Goal: Task Accomplishment & Management: Use online tool/utility

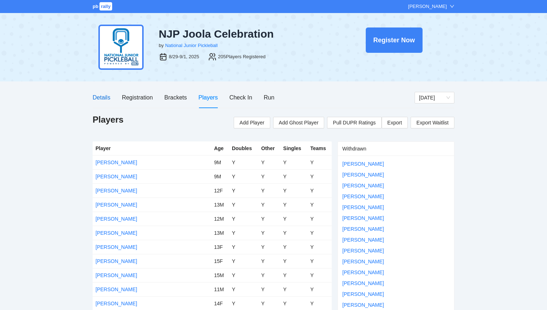
click at [103, 97] on div "Details" at bounding box center [102, 97] width 18 height 9
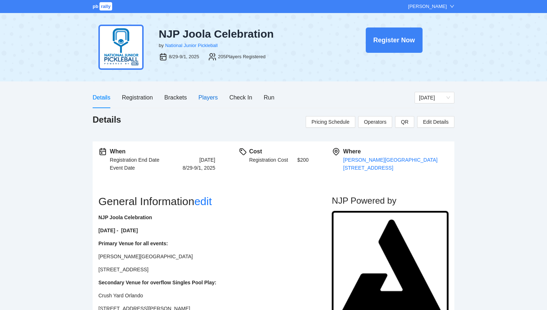
click at [204, 95] on div "Players" at bounding box center [207, 97] width 19 height 9
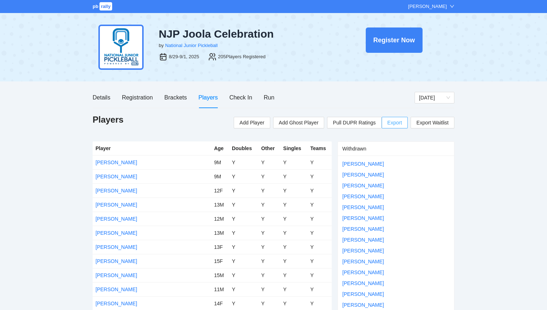
click at [391, 116] on div "Add Player Add Ghost Player Pull DUPR Ratings Export Export Waitlist" at bounding box center [344, 121] width 220 height 14
click at [391, 122] on span "Export" at bounding box center [394, 122] width 14 height 11
click at [101, 9] on span "rally" at bounding box center [105, 6] width 13 height 8
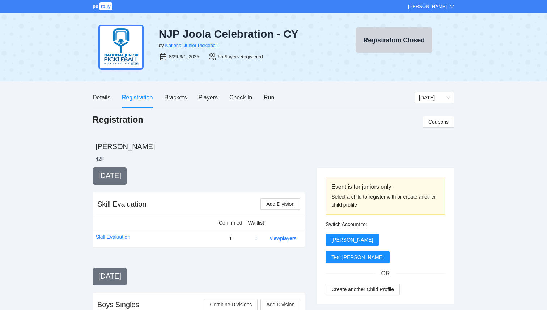
click at [103, 8] on span "rally" at bounding box center [105, 6] width 13 height 8
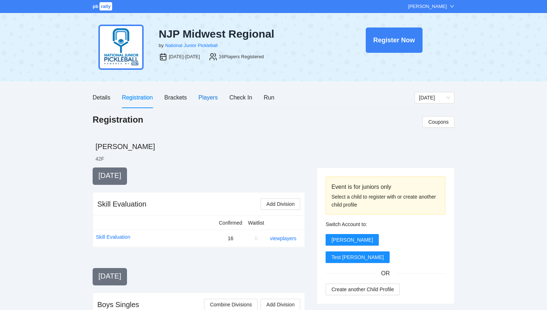
click at [200, 99] on div "Players" at bounding box center [207, 97] width 19 height 9
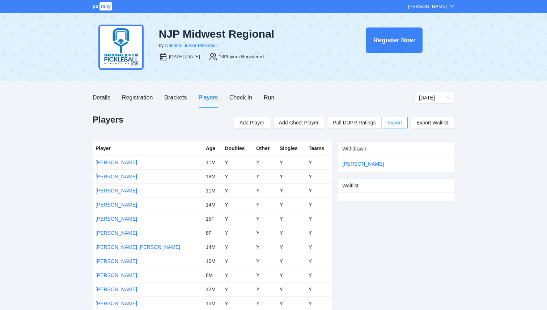
click at [390, 123] on span "Export" at bounding box center [394, 122] width 14 height 11
click at [102, 5] on span "rally" at bounding box center [105, 6] width 13 height 8
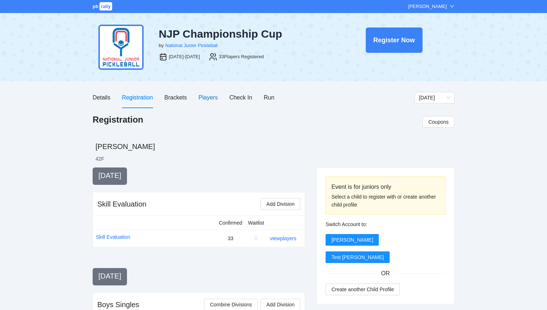
click at [211, 95] on div "Players" at bounding box center [207, 97] width 19 height 9
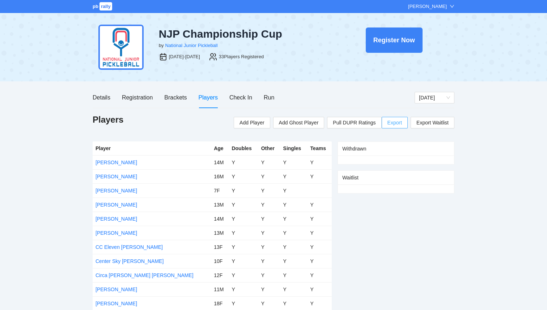
click at [391, 126] on span "Export" at bounding box center [394, 122] width 14 height 11
click at [100, 9] on span "rally" at bounding box center [105, 6] width 13 height 8
